Goal: Information Seeking & Learning: Learn about a topic

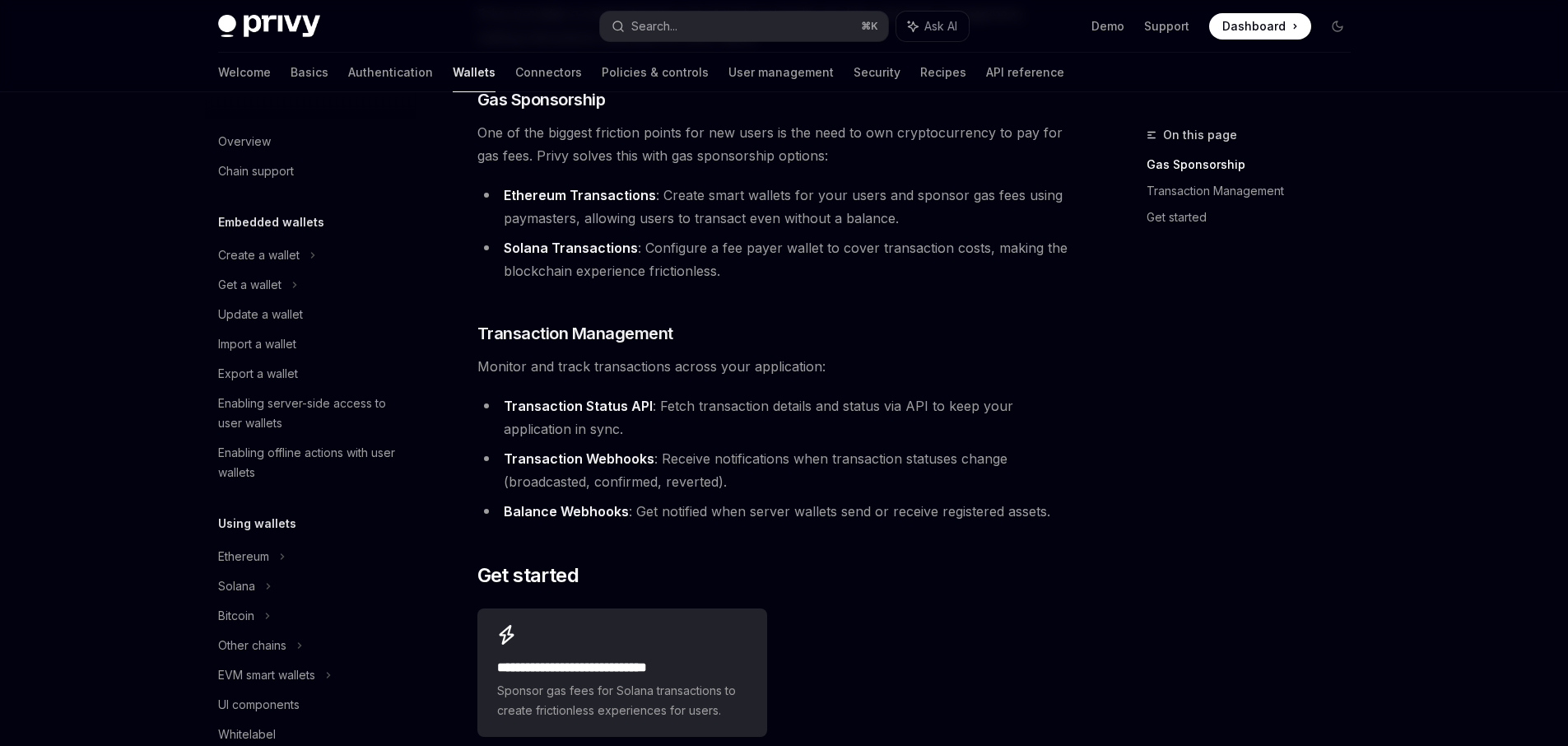
scroll to position [366, 0]
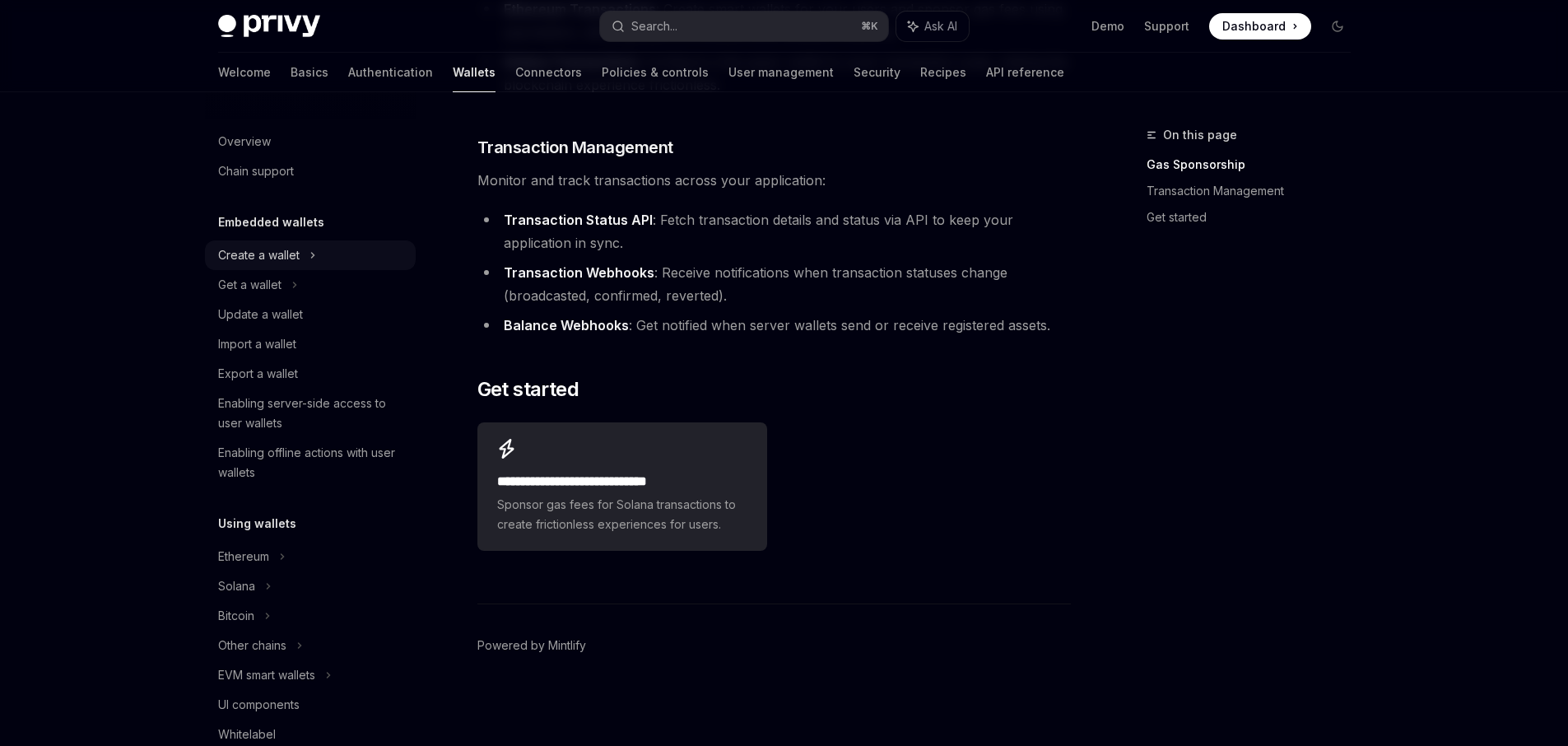
click at [274, 259] on div "Create a wallet" at bounding box center [258, 255] width 82 height 19
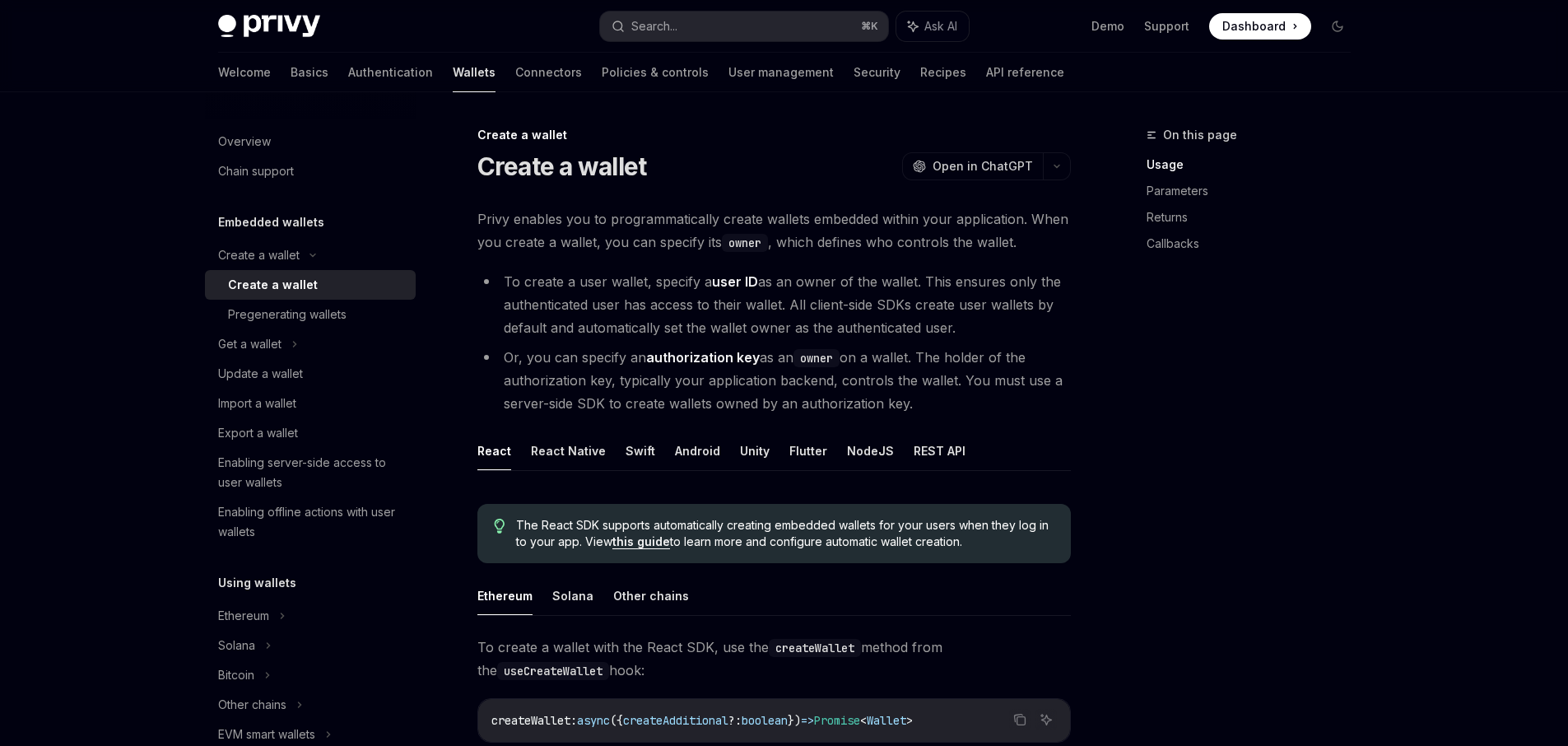
click at [266, 228] on h5 "Embedded wallets" at bounding box center [271, 222] width 106 height 19
click at [247, 136] on div "Overview" at bounding box center [244, 141] width 53 height 19
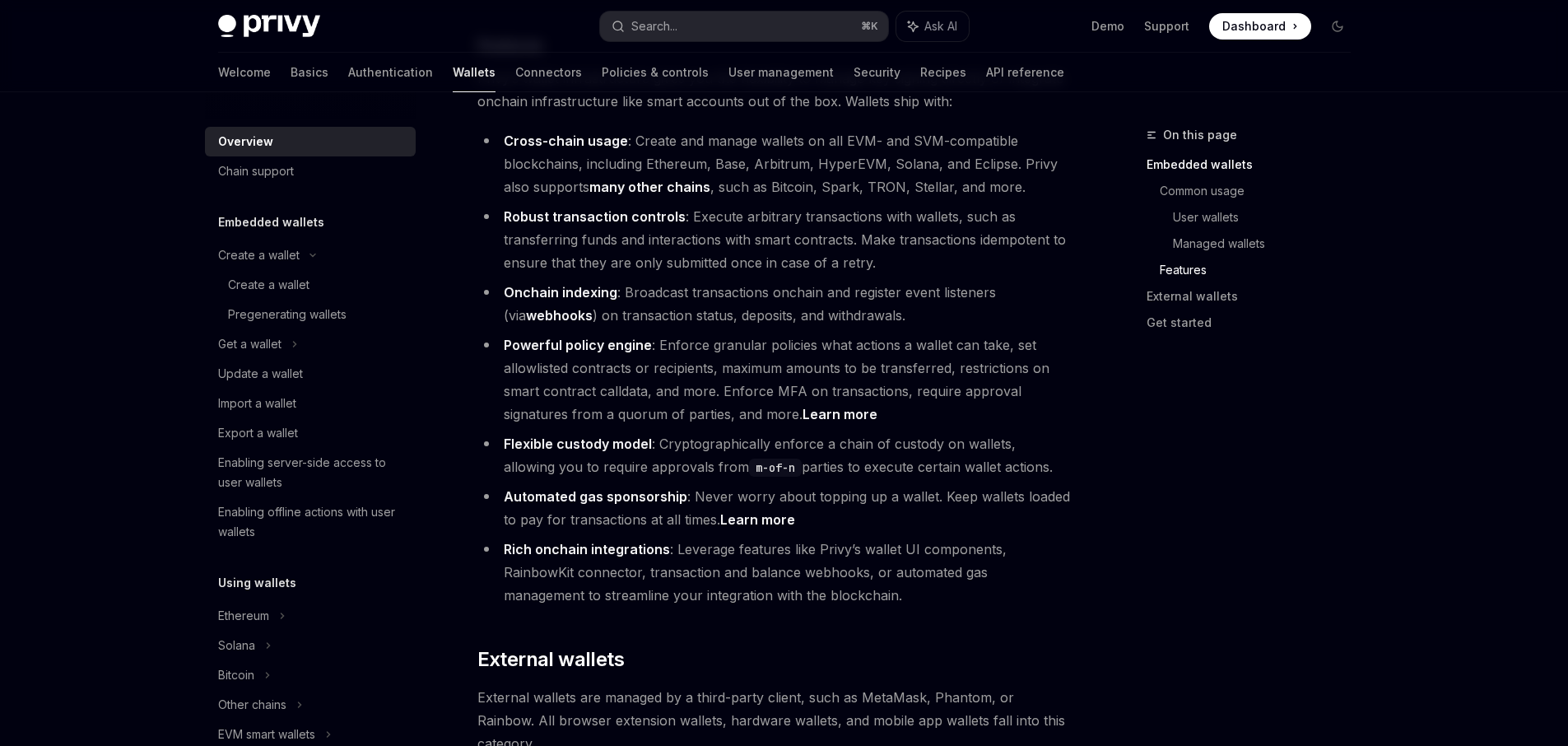
scroll to position [1952, 0]
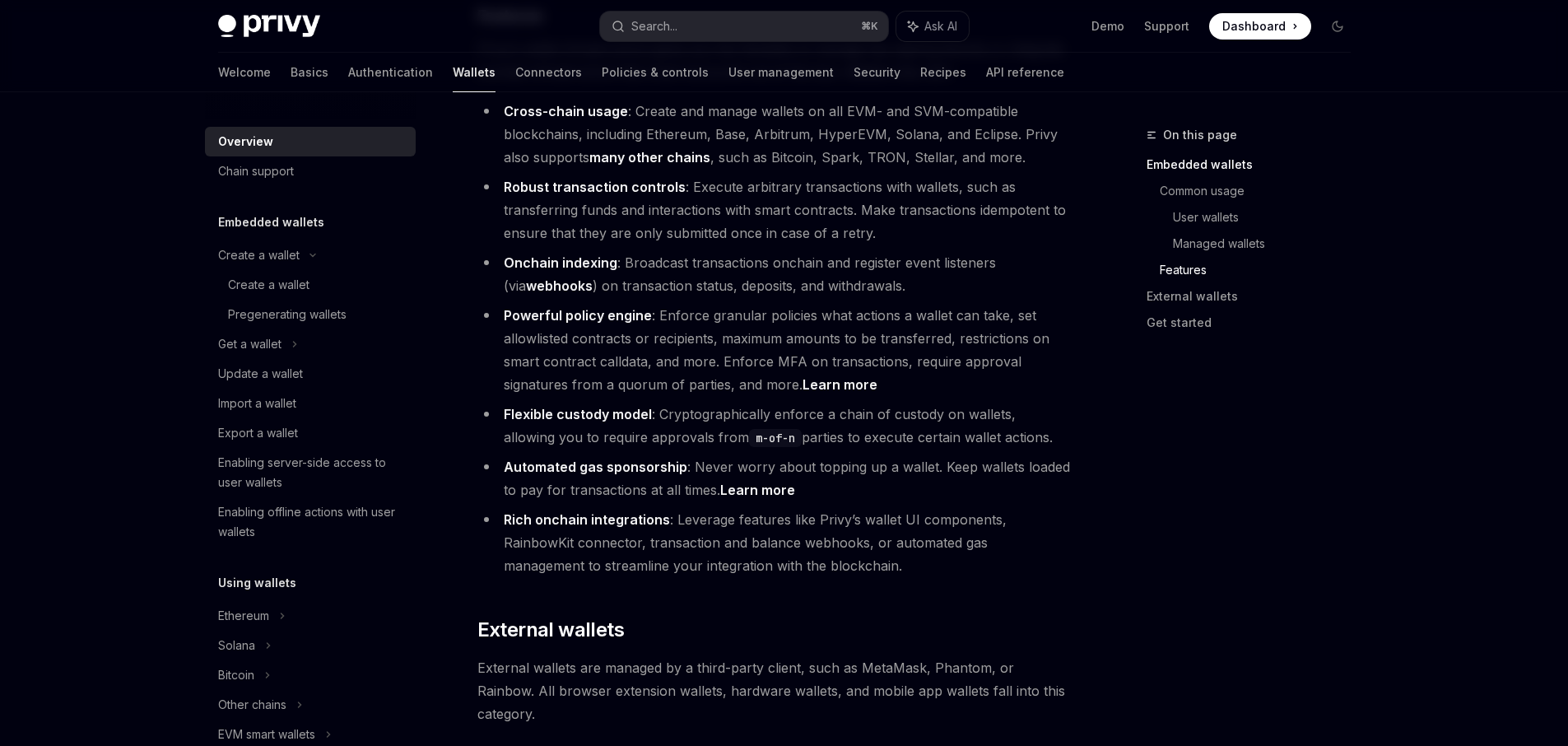
click at [762, 482] on link "Learn more" at bounding box center [757, 490] width 75 height 18
type textarea "*"
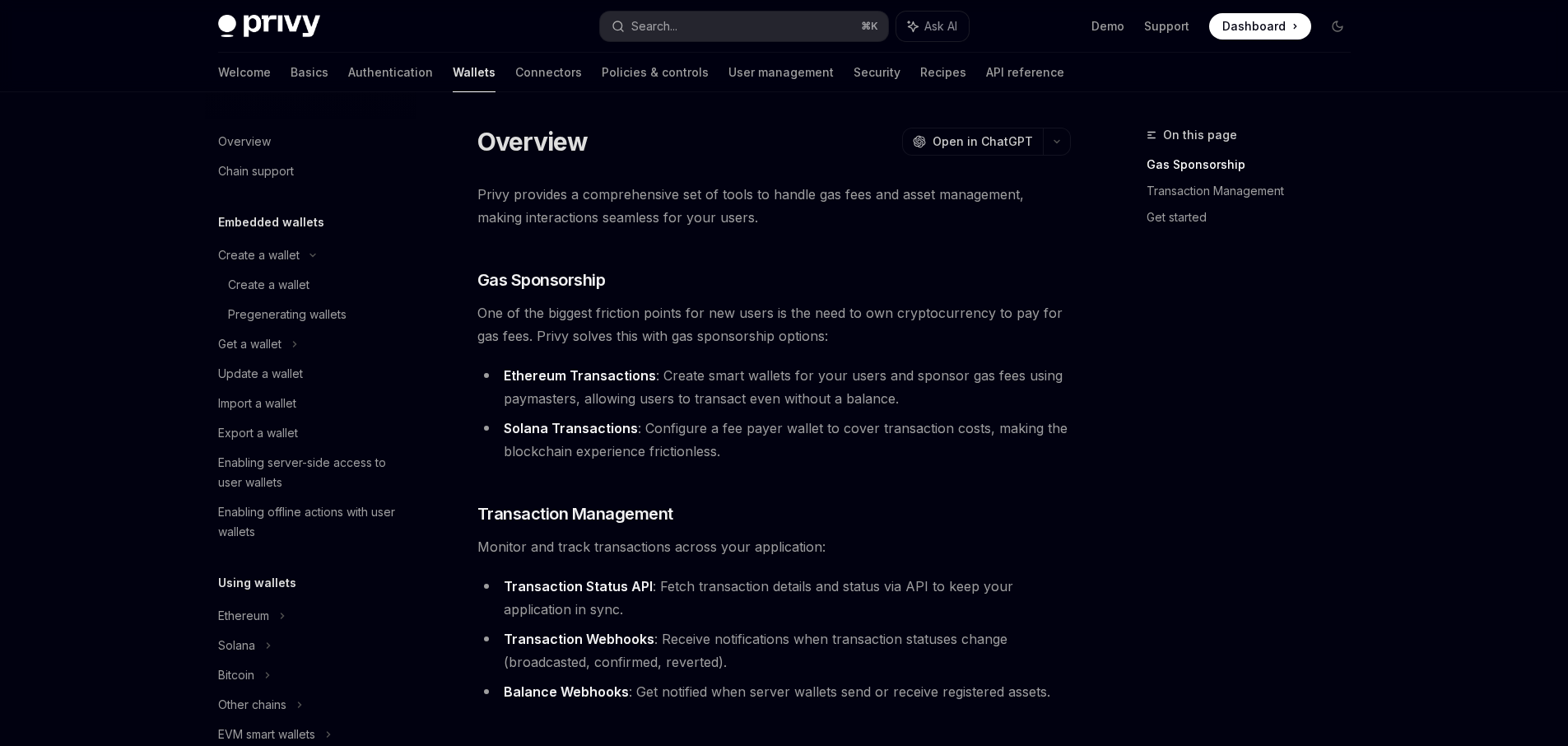
scroll to position [351, 0]
